Goal: Navigation & Orientation: Find specific page/section

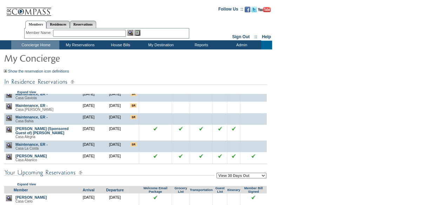
scroll to position [27, 0]
click at [155, 50] on table "View My Destination Details Residences : By Category" at bounding box center [164, 57] width 48 height 16
click at [156, 51] on td "View My Destination Details" at bounding box center [165, 54] width 46 height 7
click at [156, 51] on td "Show the reservation icon definitions This is the first travel event for this m…" at bounding box center [135, 62] width 263 height 22
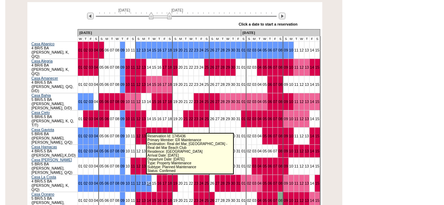
scroll to position [146, 0]
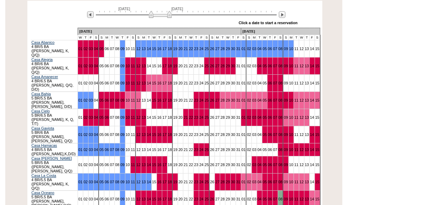
drag, startPoint x: 160, startPoint y: 161, endPoint x: 170, endPoint y: 161, distance: 9.5
drag, startPoint x: 160, startPoint y: 174, endPoint x: 171, endPoint y: 172, distance: 11.3
click at [172, 74] on td "19" at bounding box center [174, 82] width 5 height 17
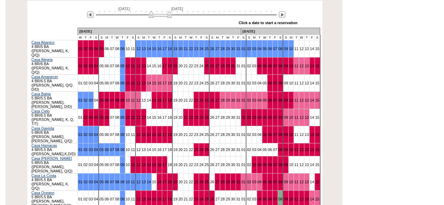
click at [199, 126] on td "24" at bounding box center [201, 134] width 5 height 17
